Goal: Download file/media

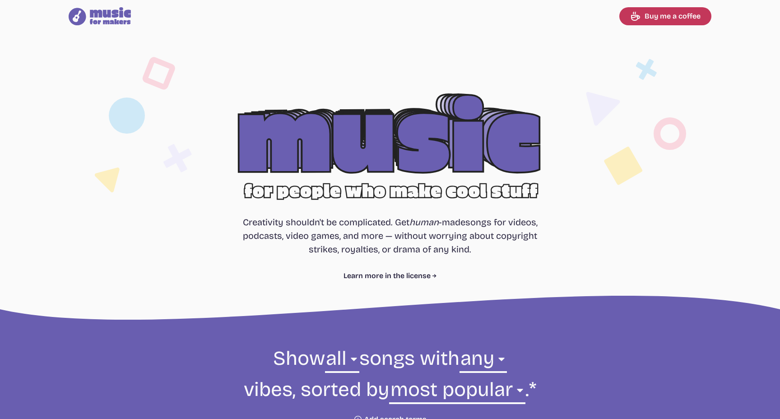
select select "most popular"
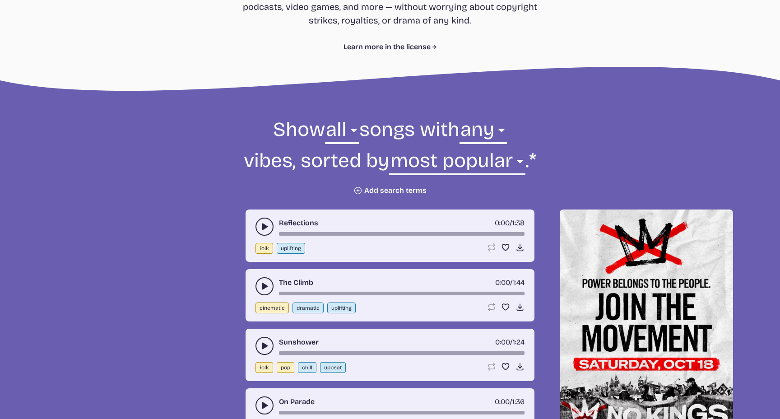
scroll to position [231, 0]
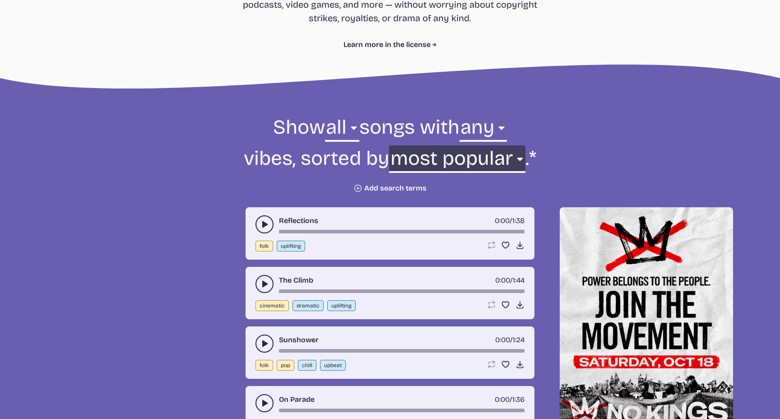
click at [467, 158] on select "newest oldest most popular least popular name" at bounding box center [457, 160] width 136 height 31
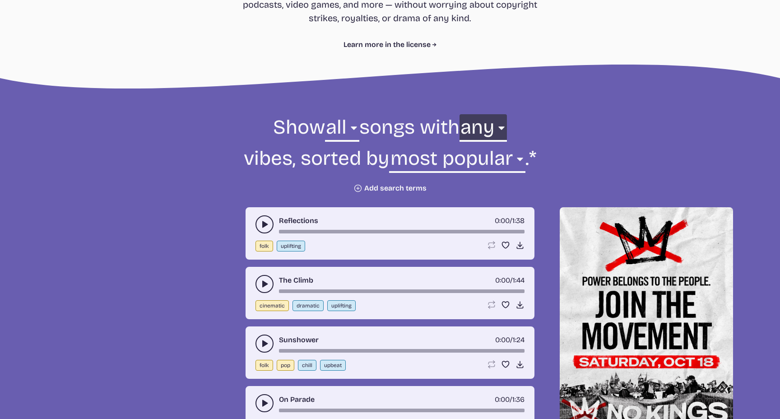
click at [467, 126] on select "any aggressive chill contemplative dark dramatic easygoing energizing happy ser…" at bounding box center [482, 129] width 47 height 31
select select "aggressive"
click at [459, 114] on select "any aggressive chill contemplative dark dramatic easygoing energizing happy ser…" at bounding box center [482, 129] width 47 height 31
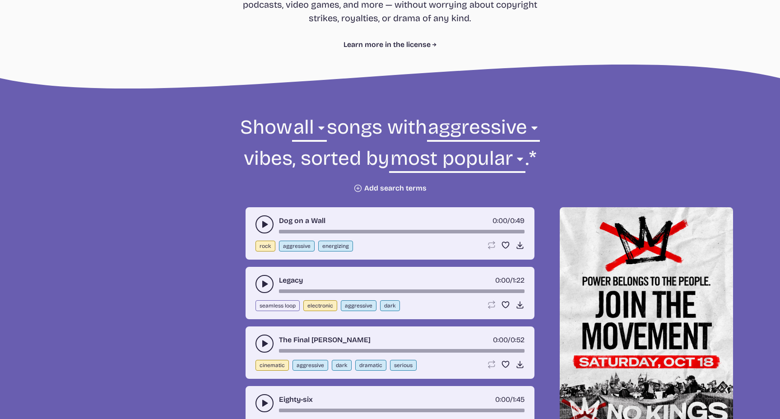
click at [261, 230] on button "play-pause toggle" at bounding box center [264, 224] width 18 height 18
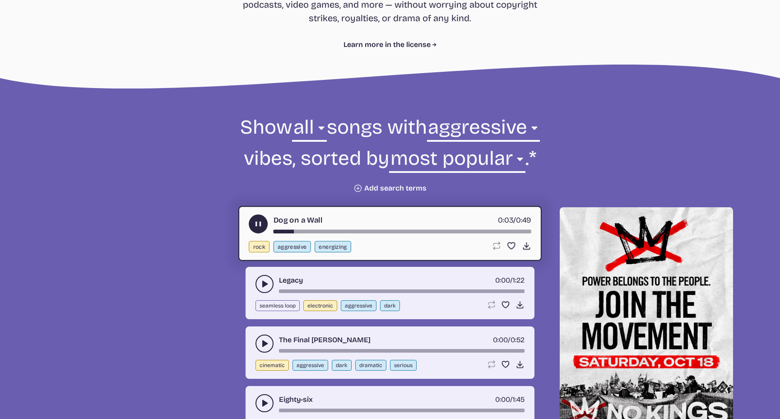
click at [258, 225] on icon "play-pause toggle" at bounding box center [258, 223] width 9 height 9
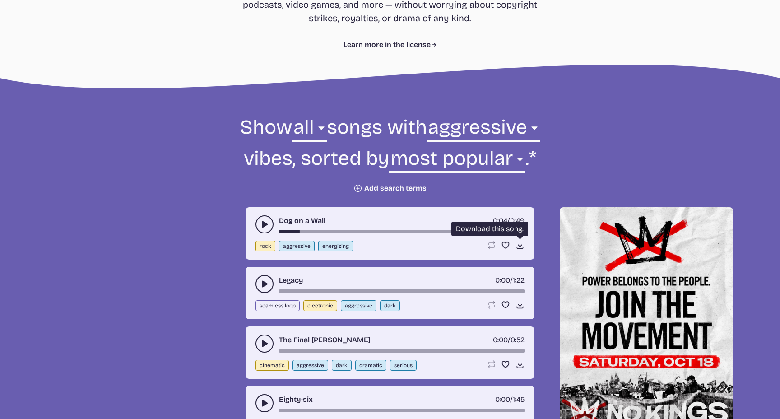
click at [518, 243] on icon "Download song" at bounding box center [519, 244] width 9 height 9
